Goal: Ask a question: Seek information or help from site administrators or community

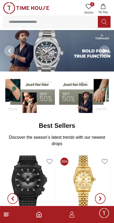
click at [9, 215] on icon at bounding box center [6, 214] width 6 height 6
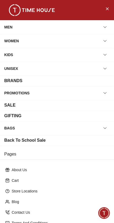
click at [34, 81] on div "BRANDS" at bounding box center [57, 80] width 106 height 6
click at [107, 11] on icon "Close Menu" at bounding box center [107, 8] width 4 height 7
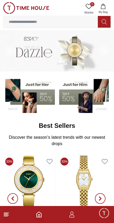
click at [7, 215] on line at bounding box center [6, 215] width 5 height 0
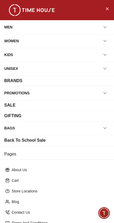
click at [44, 80] on div "BRANDS" at bounding box center [57, 80] width 106 height 6
click at [83, 83] on div "BRANDS" at bounding box center [57, 80] width 106 height 6
click at [103, 85] on div "BRANDS" at bounding box center [57, 80] width 114 height 11
click at [95, 88] on div "PROMOTIONS" at bounding box center [57, 93] width 114 height 14
click at [20, 80] on div "BRANDS" at bounding box center [13, 80] width 18 height 6
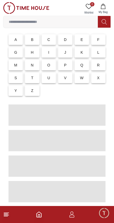
click at [4, 212] on icon at bounding box center [6, 214] width 6 height 6
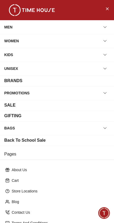
click at [93, 81] on div "BRANDS" at bounding box center [57, 80] width 106 height 6
click at [104, 68] on icon "button" at bounding box center [105, 68] width 3 height 1
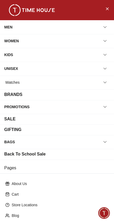
click at [105, 68] on icon "button" at bounding box center [104, 68] width 5 height 5
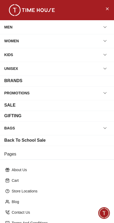
click at [18, 65] on div "UNISEX" at bounding box center [11, 69] width 14 height 10
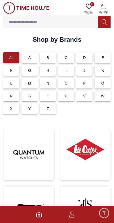
click at [14, 62] on div "All" at bounding box center [11, 57] width 16 height 11
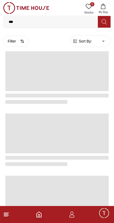
click at [9, 211] on icon at bounding box center [6, 214] width 6 height 6
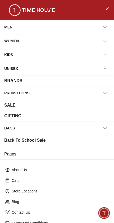
click at [104, 96] on button "button" at bounding box center [105, 93] width 10 height 10
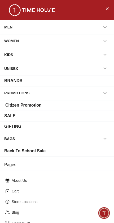
click at [105, 97] on button "button" at bounding box center [105, 93] width 10 height 10
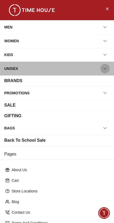
click at [103, 72] on button "button" at bounding box center [105, 69] width 10 height 10
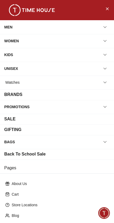
click at [105, 71] on button "button" at bounding box center [105, 69] width 10 height 10
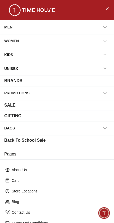
click at [34, 85] on div "BRANDS" at bounding box center [57, 80] width 114 height 11
click at [102, 84] on div "BRANDS" at bounding box center [57, 80] width 114 height 11
click at [103, 81] on div "BRANDS" at bounding box center [57, 80] width 106 height 6
click at [109, 9] on icon "Close Menu" at bounding box center [107, 8] width 4 height 7
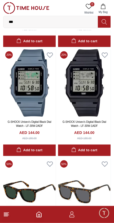
scroll to position [27, 0]
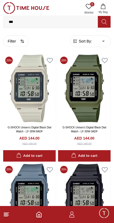
click at [6, 215] on line at bounding box center [6, 215] width 5 height 0
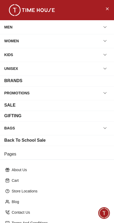
click at [14, 83] on div "BRANDS" at bounding box center [13, 80] width 18 height 6
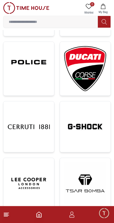
scroll to position [413, 0]
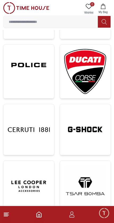
click at [27, 74] on img at bounding box center [29, 65] width 42 height 32
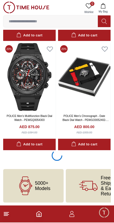
scroll to position [1114, 0]
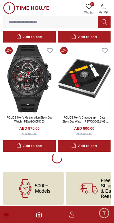
scroll to position [1115, 0]
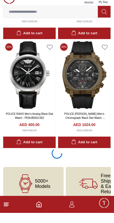
scroll to position [3284, 0]
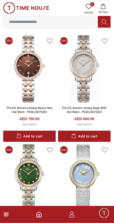
scroll to position [143, 0]
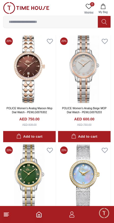
click at [9, 217] on icon at bounding box center [6, 214] width 6 height 6
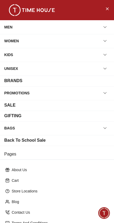
click at [22, 82] on div "BRANDS" at bounding box center [13, 80] width 18 height 6
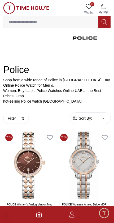
scroll to position [0, 0]
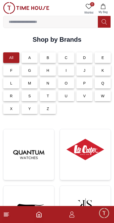
click at [104, 57] on p "E" at bounding box center [103, 57] width 3 height 5
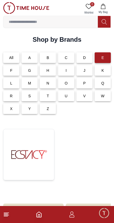
click at [29, 149] on img at bounding box center [29, 154] width 42 height 42
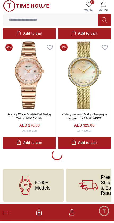
scroll to position [1125, 0]
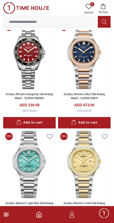
scroll to position [2527, 0]
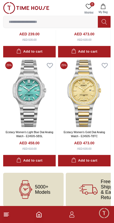
click at [90, 157] on div "Add to cart" at bounding box center [84, 160] width 26 height 6
click at [84, 89] on img at bounding box center [84, 93] width 53 height 68
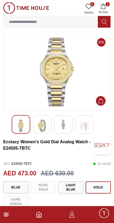
scroll to position [4, 0]
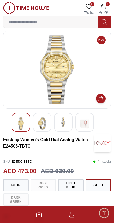
click at [17, 88] on img at bounding box center [57, 69] width 99 height 69
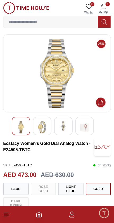
click at [6, 219] on footer "1" at bounding box center [57, 214] width 114 height 17
click at [6, 213] on line at bounding box center [6, 213] width 5 height 0
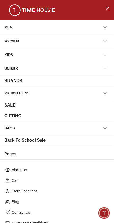
click at [15, 82] on div "BRANDS" at bounding box center [13, 80] width 18 height 6
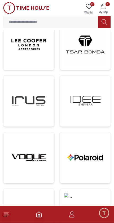
scroll to position [570, 0]
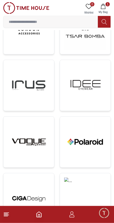
click at [91, 84] on img at bounding box center [85, 85] width 42 height 42
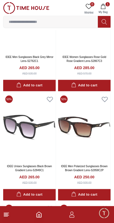
scroll to position [418, 0]
click at [5, 216] on line at bounding box center [6, 216] width 4 height 0
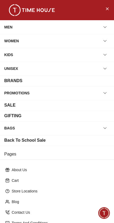
click at [105, 97] on button "button" at bounding box center [105, 93] width 10 height 10
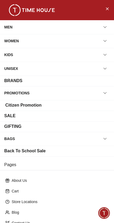
click at [105, 95] on icon "button" at bounding box center [104, 92] width 5 height 5
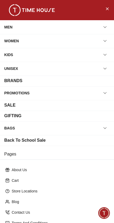
click at [15, 83] on div "BRANDS" at bounding box center [13, 80] width 18 height 6
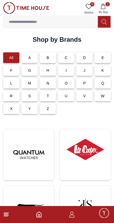
click at [107, 57] on div "E" at bounding box center [103, 57] width 16 height 11
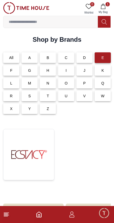
click at [37, 153] on img at bounding box center [29, 154] width 42 height 42
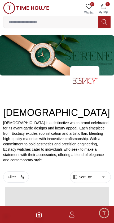
click at [30, 159] on p "[DEMOGRAPHIC_DATA] is a distinctive watch brand celebrated for its avant-garde …" at bounding box center [57, 141] width 108 height 42
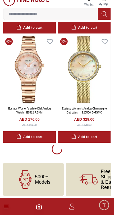
scroll to position [1125, 0]
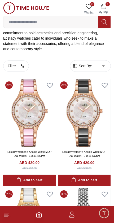
scroll to position [112, 0]
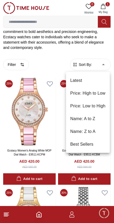
click at [77, 76] on li "Latest" at bounding box center [88, 80] width 44 height 13
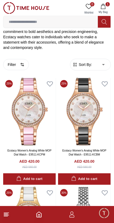
type input "*"
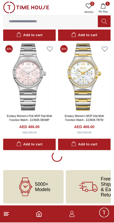
scroll to position [1125, 0]
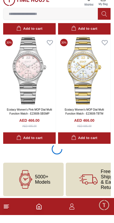
scroll to position [1113, 0]
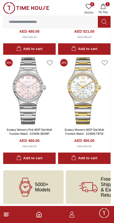
click at [4, 216] on line at bounding box center [6, 216] width 4 height 0
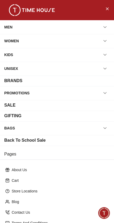
click at [13, 81] on div "BRANDS" at bounding box center [13, 80] width 18 height 6
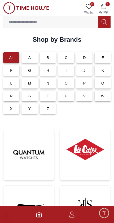
click at [50, 97] on div "T" at bounding box center [48, 95] width 16 height 11
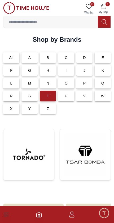
click at [31, 161] on img at bounding box center [29, 154] width 42 height 42
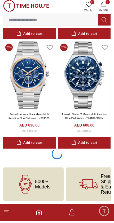
scroll to position [1105, 0]
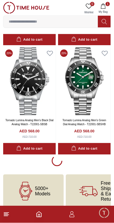
scroll to position [3279, 0]
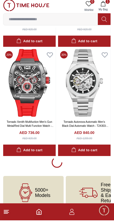
scroll to position [5453, 0]
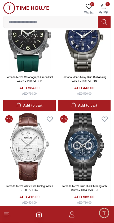
scroll to position [2126, 0]
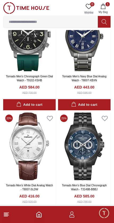
click at [3, 220] on footer "1" at bounding box center [57, 214] width 114 height 17
click at [6, 216] on icon at bounding box center [6, 214] width 6 height 6
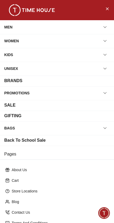
click at [106, 83] on div "BRANDS" at bounding box center [57, 80] width 106 height 6
click at [102, 82] on div "BRANDS" at bounding box center [57, 80] width 106 height 6
click at [105, 83] on div "BRANDS" at bounding box center [57, 80] width 106 height 6
click at [106, 70] on icon "button" at bounding box center [104, 68] width 5 height 5
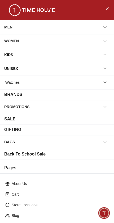
click at [107, 66] on icon "button" at bounding box center [104, 68] width 5 height 5
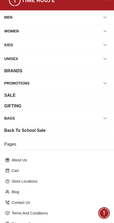
scroll to position [7, 0]
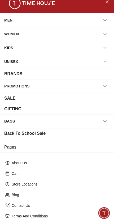
click at [106, 63] on icon "button" at bounding box center [104, 61] width 5 height 5
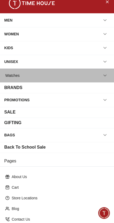
click at [18, 73] on div "Watches" at bounding box center [12, 76] width 14 height 10
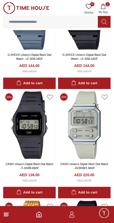
scroll to position [180, 0]
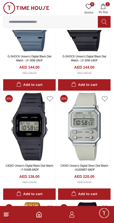
click at [6, 215] on icon at bounding box center [6, 214] width 6 height 6
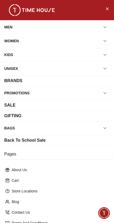
scroll to position [0, 0]
click at [105, 10] on button "Close Menu" at bounding box center [107, 8] width 8 height 8
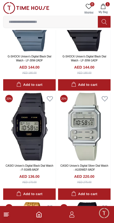
click at [8, 214] on icon at bounding box center [6, 214] width 6 height 6
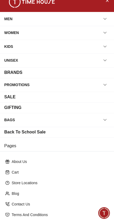
scroll to position [11, 0]
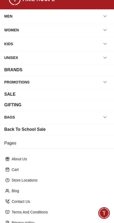
click at [110, 218] on div "Privacy policy" at bounding box center [57, 223] width 108 height 10
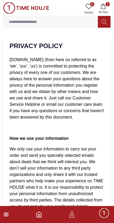
click at [106, 216] on span "Minimize live chat window" at bounding box center [103, 212] width 15 height 15
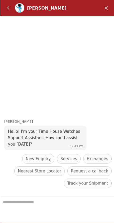
scroll to position [3, 0]
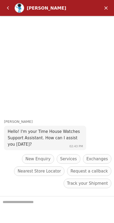
click at [109, 8] on em "Minimize" at bounding box center [106, 8] width 11 height 11
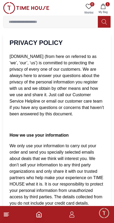
click at [104, 213] on span "Minimize live chat window" at bounding box center [103, 212] width 15 height 15
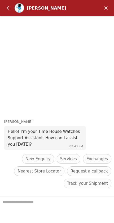
click at [27, 210] on textarea "We are here to help you" at bounding box center [57, 209] width 114 height 27
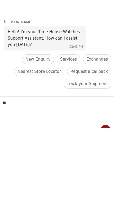
type textarea "**"
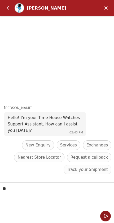
scroll to position [9, 0]
click at [105, 215] on em "Send" at bounding box center [105, 215] width 11 height 11
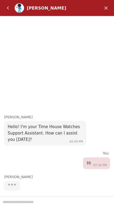
click at [103, 7] on em "Minimize" at bounding box center [106, 8] width 11 height 11
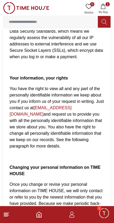
scroll to position [1518, 0]
